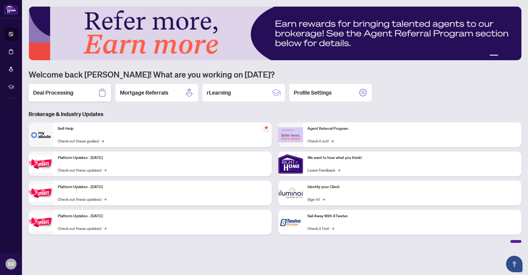
click at [65, 94] on h2 "Deal Processing" at bounding box center [53, 93] width 40 height 8
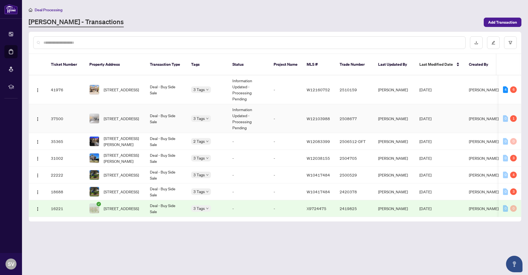
click at [145, 111] on td "[STREET_ADDRESS]" at bounding box center [115, 118] width 61 height 29
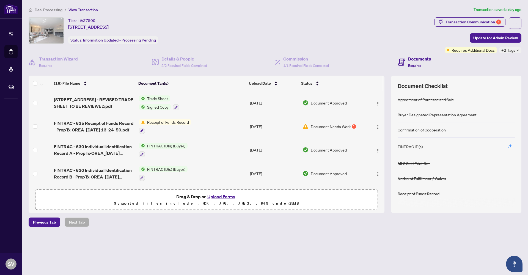
click at [220, 196] on button "Upload Forms" at bounding box center [221, 196] width 31 height 7
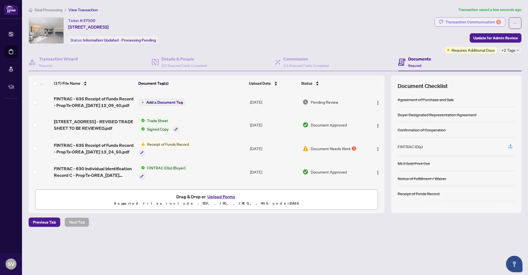
click at [471, 20] on div "Transaction Communication 1" at bounding box center [474, 22] width 56 height 9
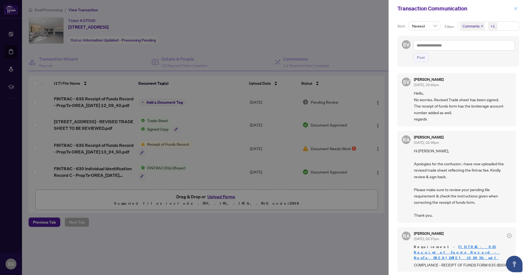
click at [516, 9] on icon "close" at bounding box center [516, 9] width 4 height 4
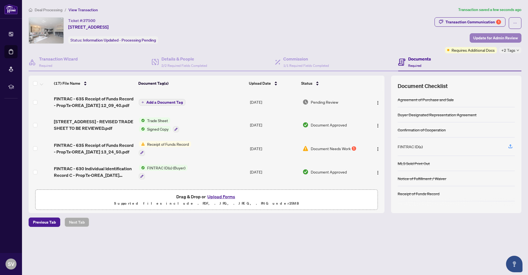
click at [482, 38] on span "Update for Admin Review" at bounding box center [496, 38] width 45 height 9
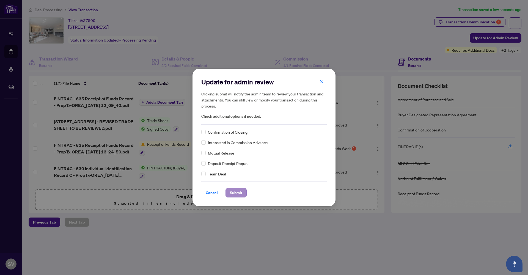
click at [243, 193] on button "Submit" at bounding box center [236, 192] width 21 height 9
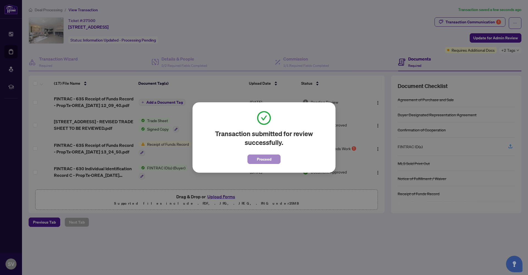
click at [266, 162] on span "Proceed" at bounding box center [264, 159] width 15 height 9
